Goal: Information Seeking & Learning: Find specific fact

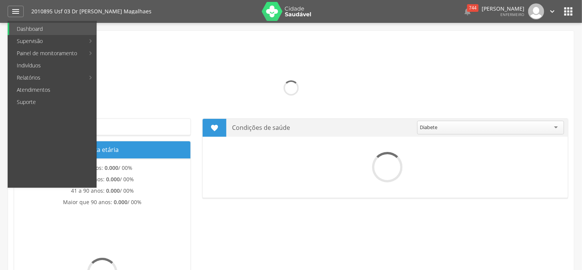
click at [34, 64] on link "Indivíduos" at bounding box center [52, 66] width 87 height 12
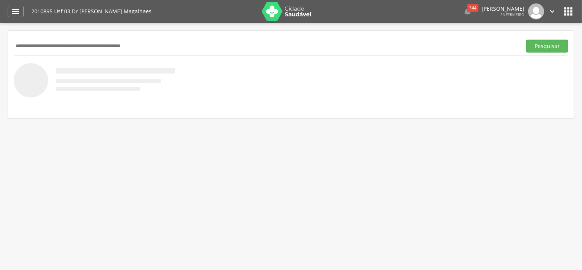
click at [90, 41] on input "text" at bounding box center [266, 46] width 505 height 13
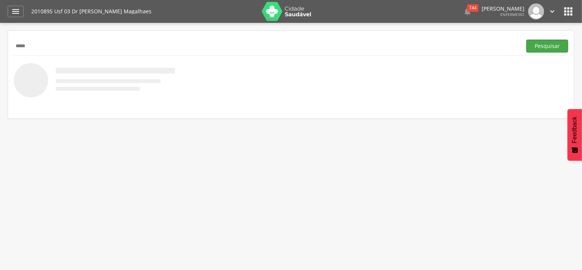
type input "*****"
click at [542, 43] on button "Pesquisar" at bounding box center [547, 46] width 42 height 13
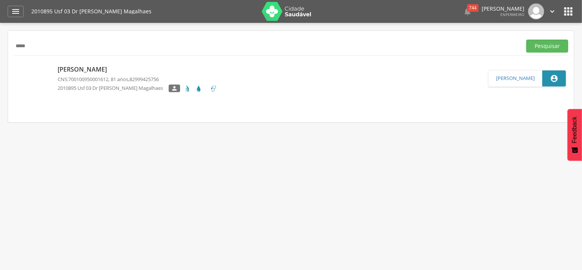
click at [127, 73] on p "[PERSON_NAME]" at bounding box center [137, 69] width 159 height 9
type input "**********"
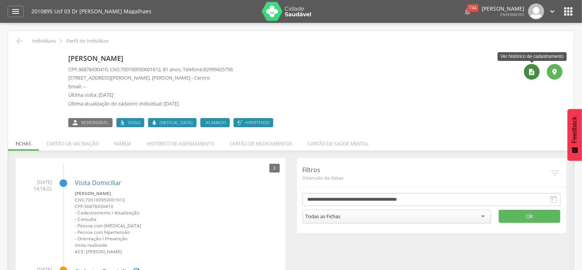
click at [532, 74] on icon "" at bounding box center [532, 72] width 8 height 8
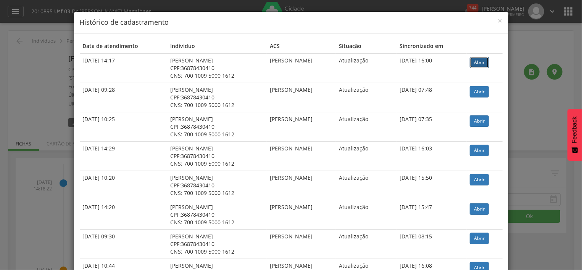
click at [476, 62] on link "Abrir" at bounding box center [479, 62] width 19 height 11
click at [502, 23] on span "×" at bounding box center [500, 20] width 5 height 11
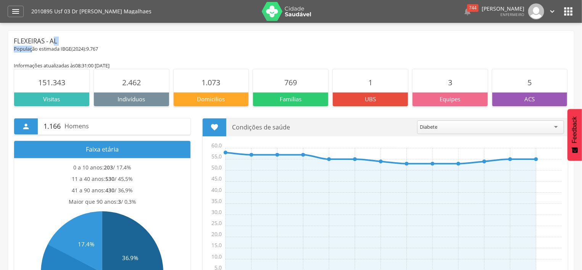
drag, startPoint x: 37, startPoint y: 45, endPoint x: 17, endPoint y: 47, distance: 20.3
click at [17, 47] on div "Flexeiras - AL População estimada IBGE( 2024 ): 9.767 2010895 Usf 03 Dr Arnaldo…" at bounding box center [291, 45] width 554 height 16
click at [79, 43] on div "Flexeiras - AL" at bounding box center [291, 41] width 554 height 9
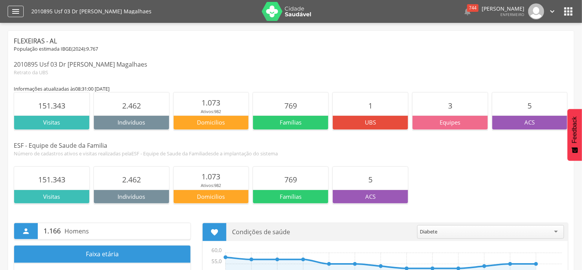
click at [22, 11] on div "" at bounding box center [16, 11] width 16 height 11
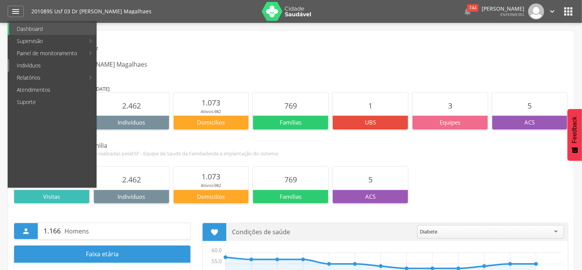
click at [28, 66] on link "Indivíduos" at bounding box center [52, 66] width 87 height 12
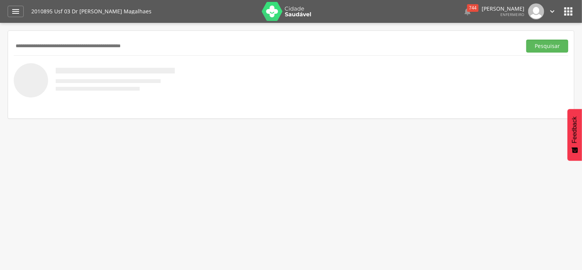
click at [105, 41] on input "text" at bounding box center [266, 46] width 505 height 13
type input "********"
click at [563, 45] on button "Pesquisar" at bounding box center [547, 46] width 42 height 13
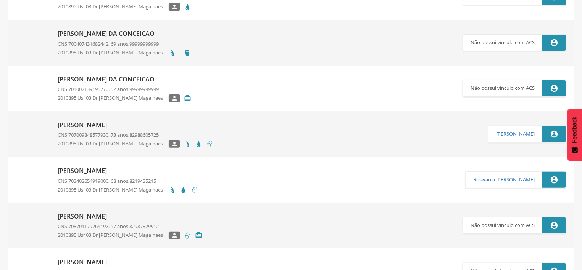
click at [122, 129] on div "Maria Petrucia dos Santos CNS: 707009848577930 , 73 anos, 82988605725 2010895 U…" at bounding box center [136, 135] width 156 height 32
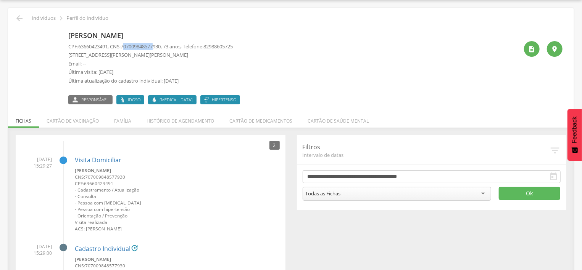
drag, startPoint x: 127, startPoint y: 47, endPoint x: 161, endPoint y: 47, distance: 33.6
click at [161, 47] on span "707009848577930" at bounding box center [141, 46] width 40 height 7
drag, startPoint x: 167, startPoint y: 47, endPoint x: 125, endPoint y: 47, distance: 42.0
click at [125, 47] on p "CPF: 63660423491 , CNS: 707009848577930 , 73 anos, Telefone: 82988605725" at bounding box center [150, 46] width 164 height 7
copy p "707009848577930"
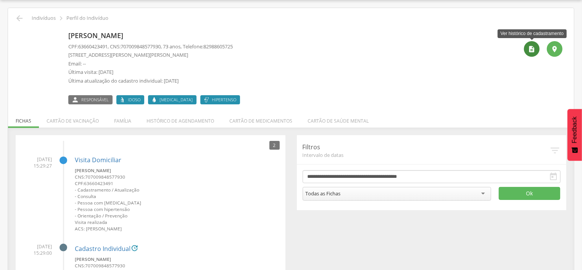
click at [538, 52] on div "" at bounding box center [532, 49] width 16 height 16
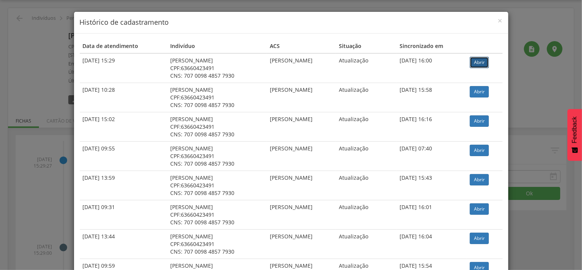
click at [475, 59] on link "Abrir" at bounding box center [479, 62] width 19 height 11
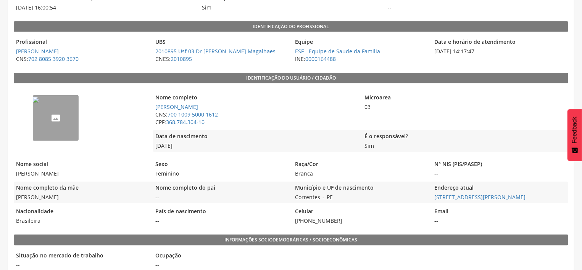
scroll to position [122, 0]
